Goal: Information Seeking & Learning: Learn about a topic

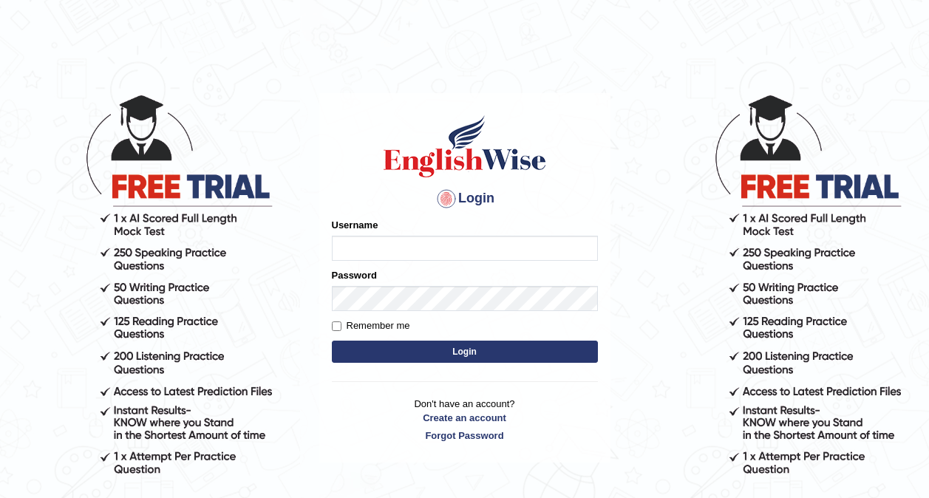
type input "0416031414"
click at [412, 345] on button "Login" at bounding box center [465, 352] width 266 height 22
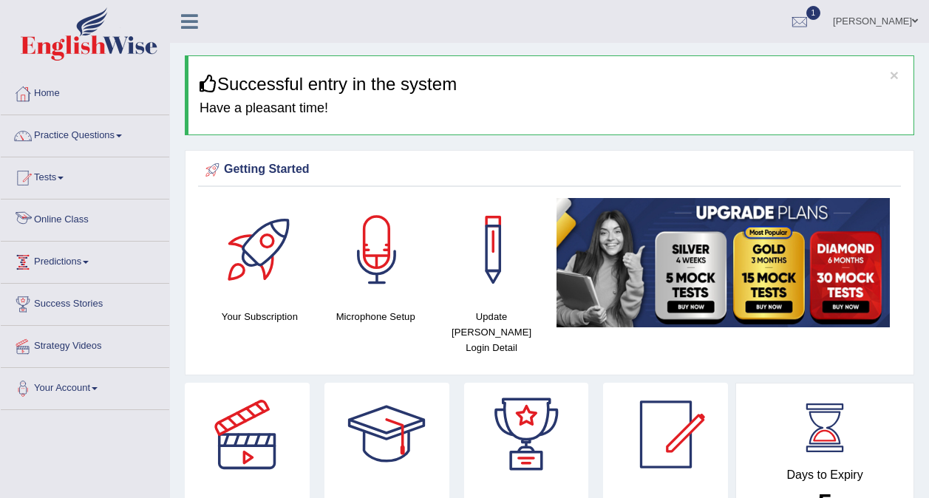
click at [80, 222] on link "Online Class" at bounding box center [85, 217] width 168 height 37
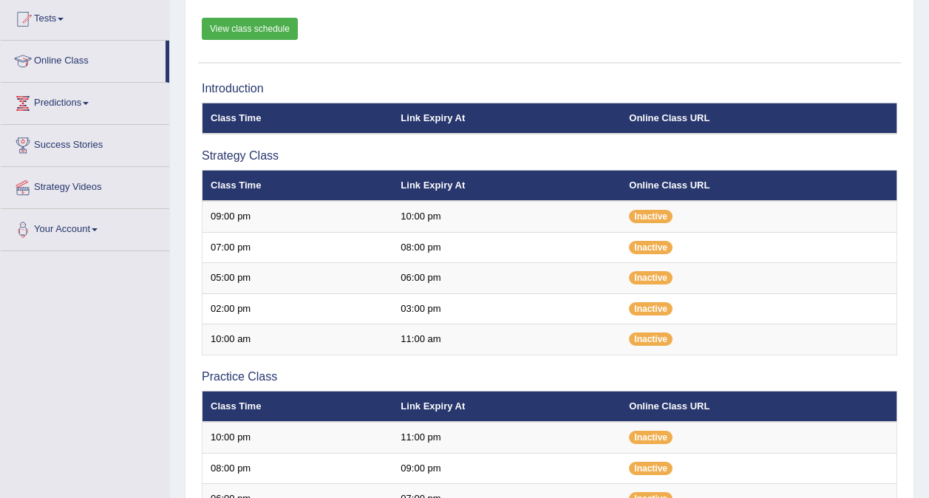
scroll to position [156, 0]
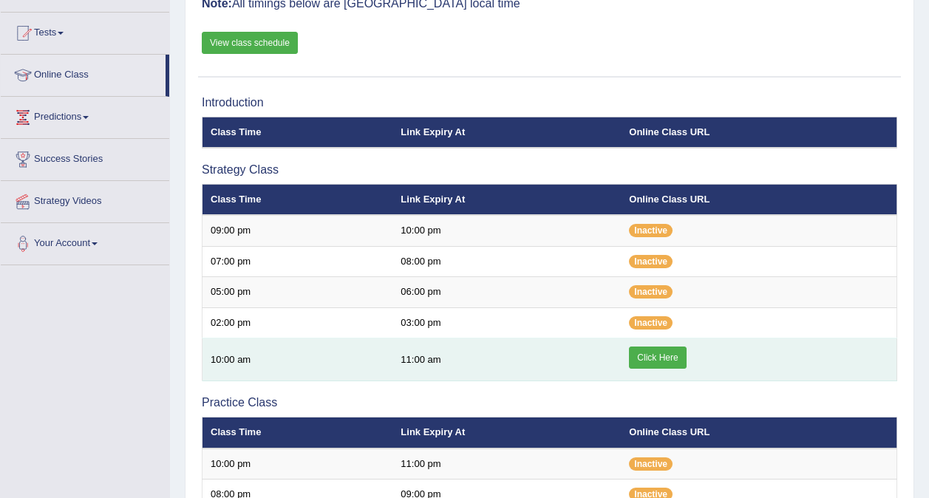
drag, startPoint x: 0, startPoint y: 0, endPoint x: 653, endPoint y: 358, distance: 744.9
click at [653, 358] on link "Click Here" at bounding box center [657, 357] width 57 height 22
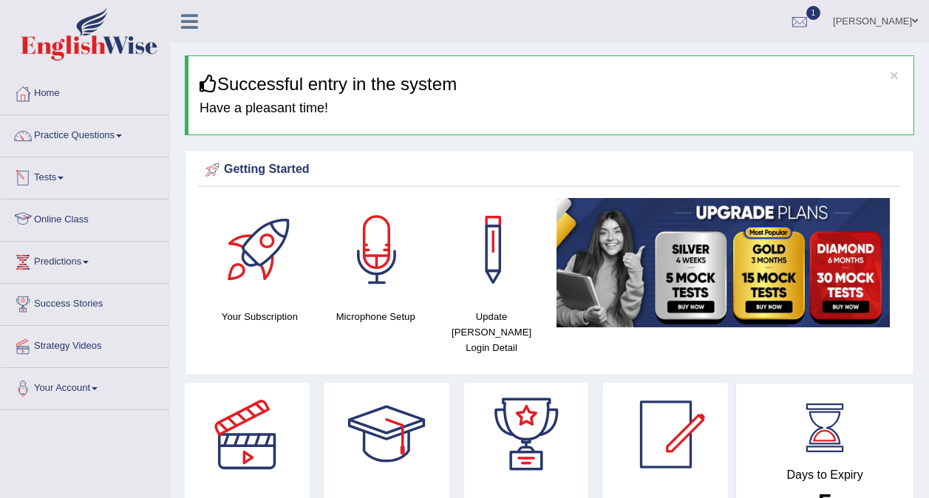
click at [56, 218] on link "Online Class" at bounding box center [85, 217] width 168 height 37
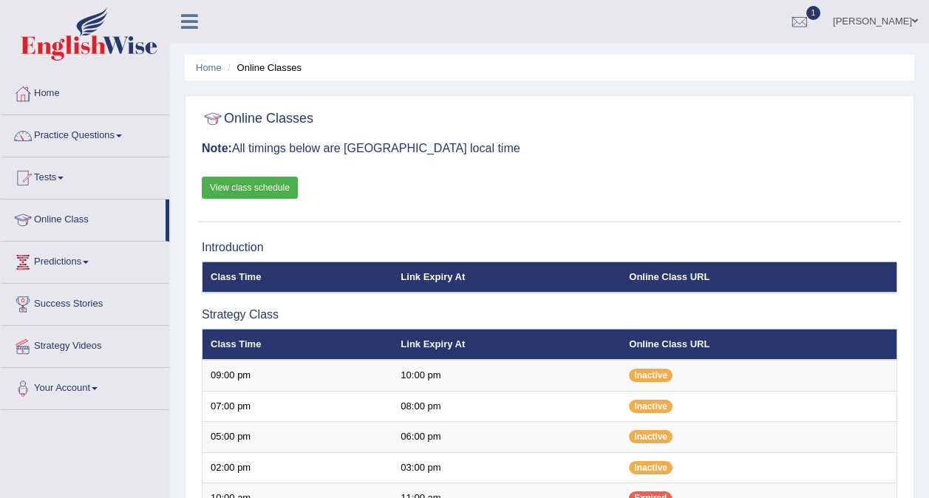
click at [227, 184] on link "View class schedule" at bounding box center [250, 188] width 96 height 22
